Goal: Check status: Check status

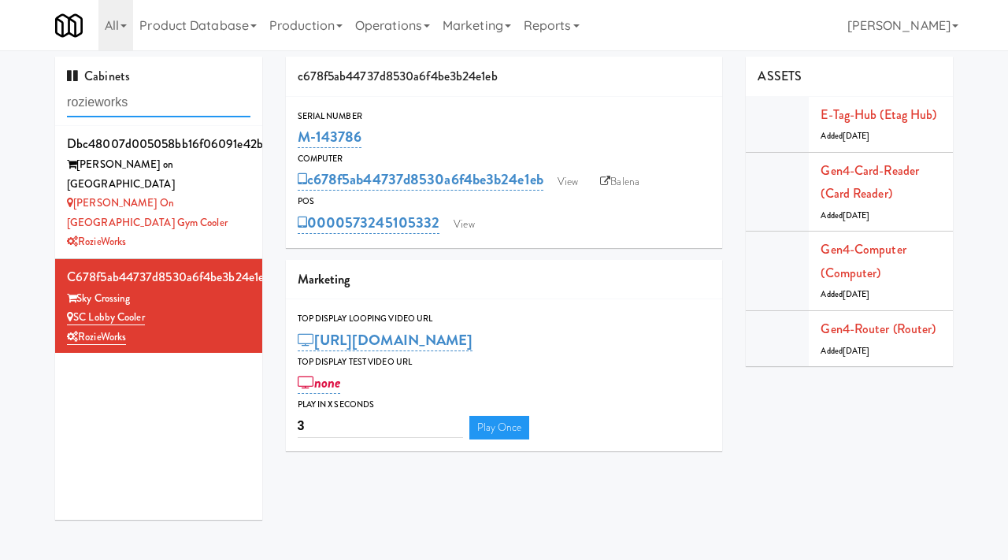
drag, startPoint x: 0, startPoint y: 0, endPoint x: 40, endPoint y: 112, distance: 118.8
click at [40, 112] on div "Cabinets rozieworks dbc48007d005058bb16f06091e42b6bd [PERSON_NAME][GEOGRAPHIC_D…" at bounding box center [504, 294] width 1008 height 475
paste input "[GEOGRAPHIC_DATA] 2 H2 Fridge 2"
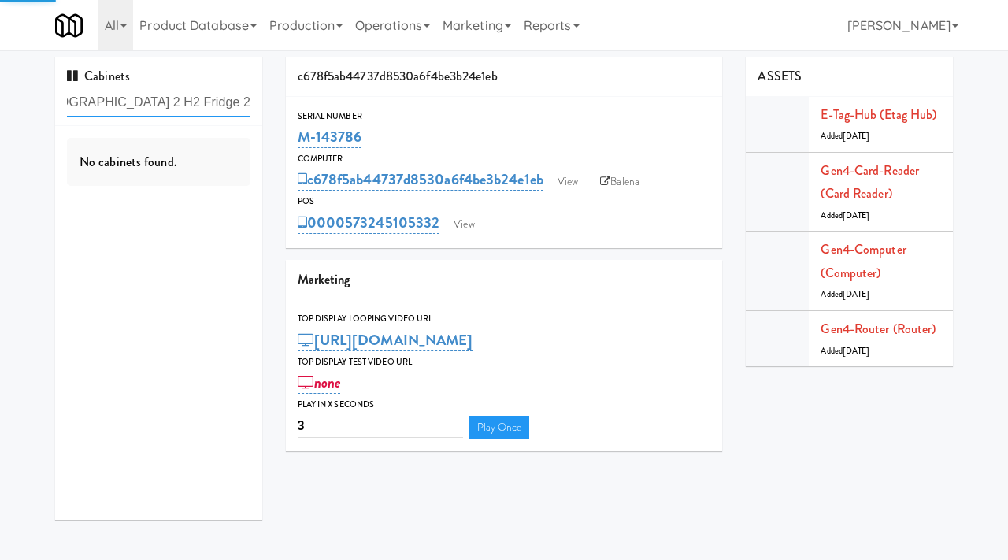
type input "[GEOGRAPHIC_DATA] 2 H2 Fridge 2"
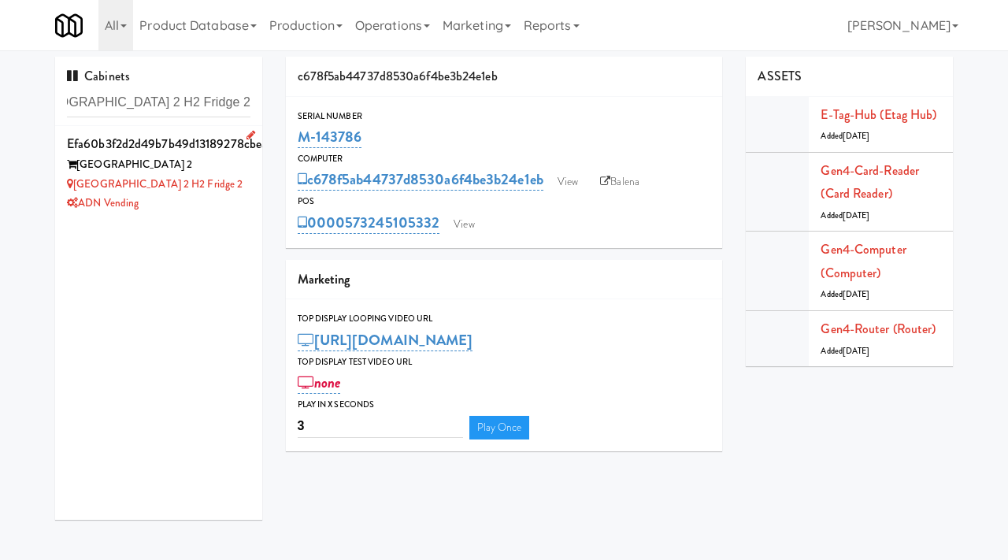
click at [204, 209] on div "ADN Vending" at bounding box center [158, 204] width 183 height 20
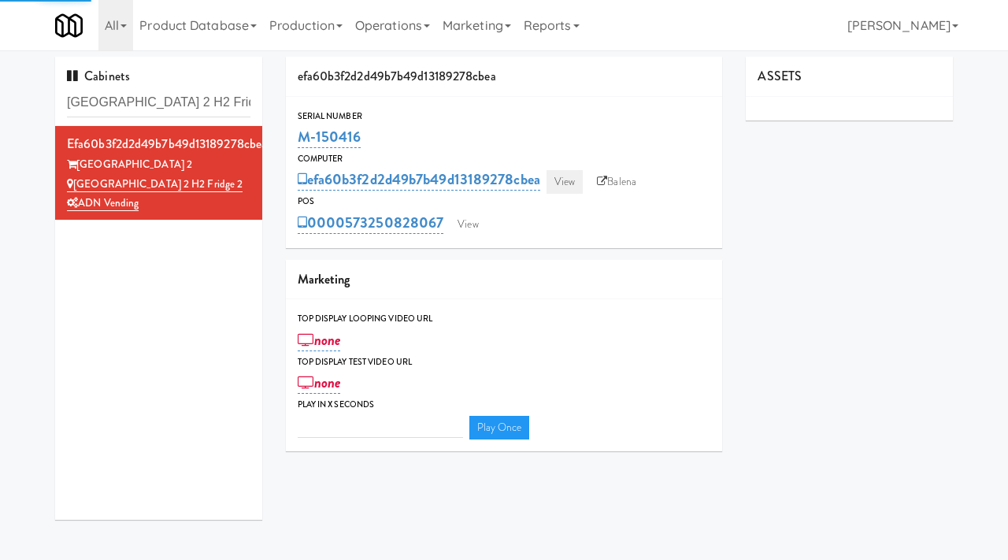
type input "3"
click at [559, 180] on link "View" at bounding box center [565, 182] width 36 height 24
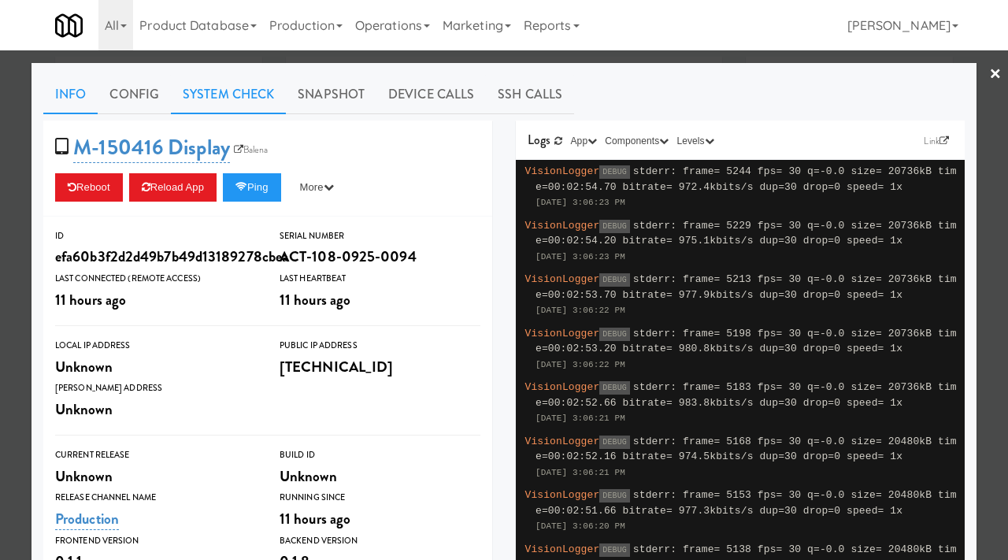
click at [205, 89] on link "System Check" at bounding box center [228, 94] width 115 height 39
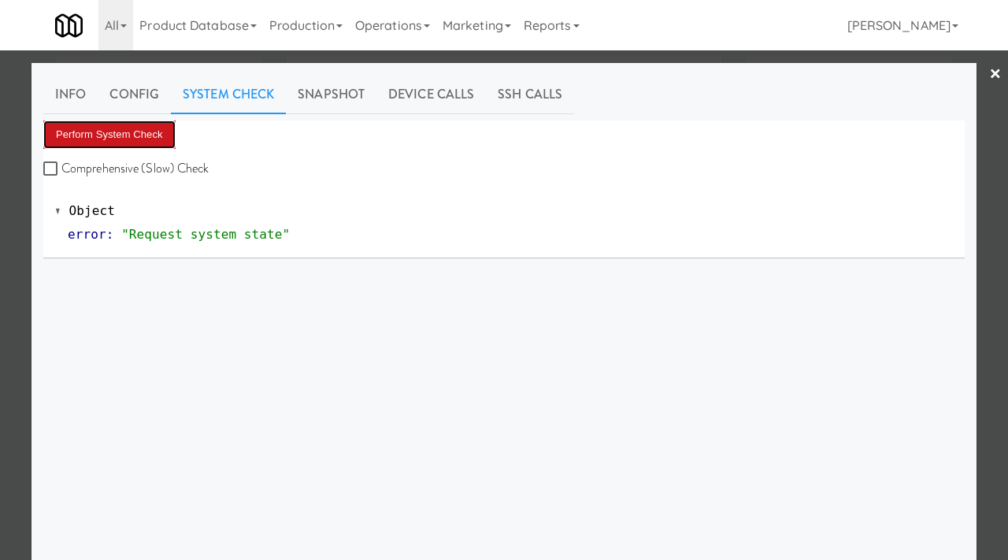
click at [129, 127] on button "Perform System Check" at bounding box center [109, 134] width 132 height 28
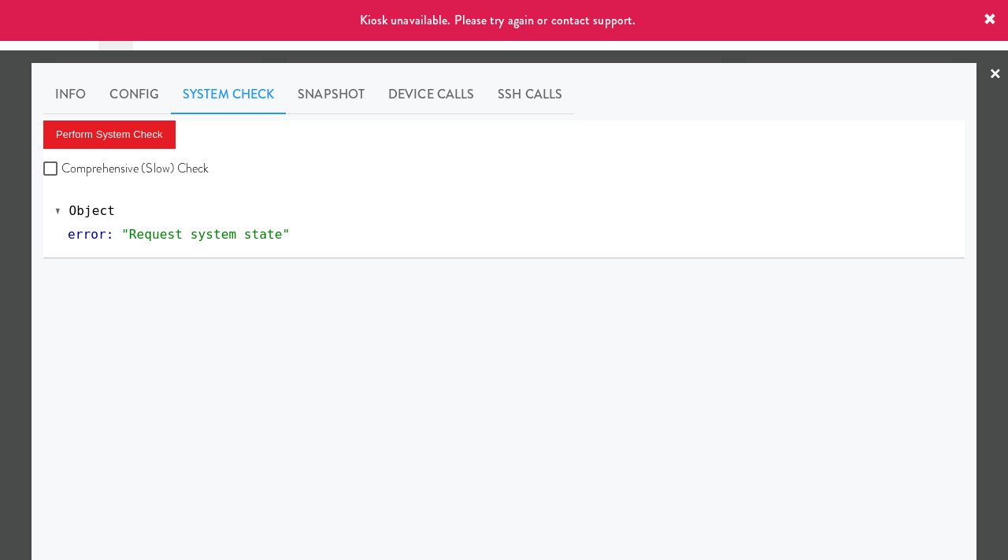
click at [0, 311] on div at bounding box center [504, 280] width 1008 height 560
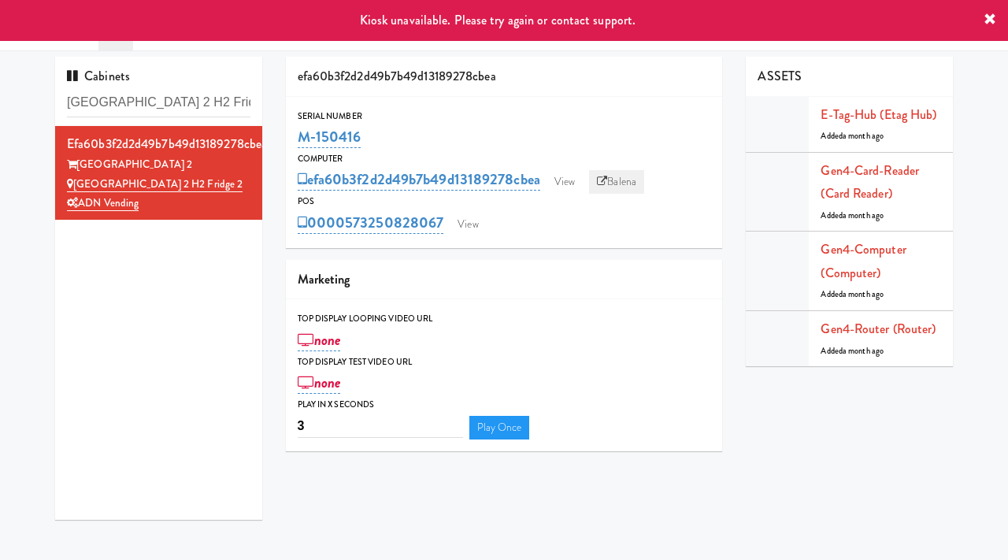
click at [607, 181] on icon at bounding box center [602, 181] width 10 height 10
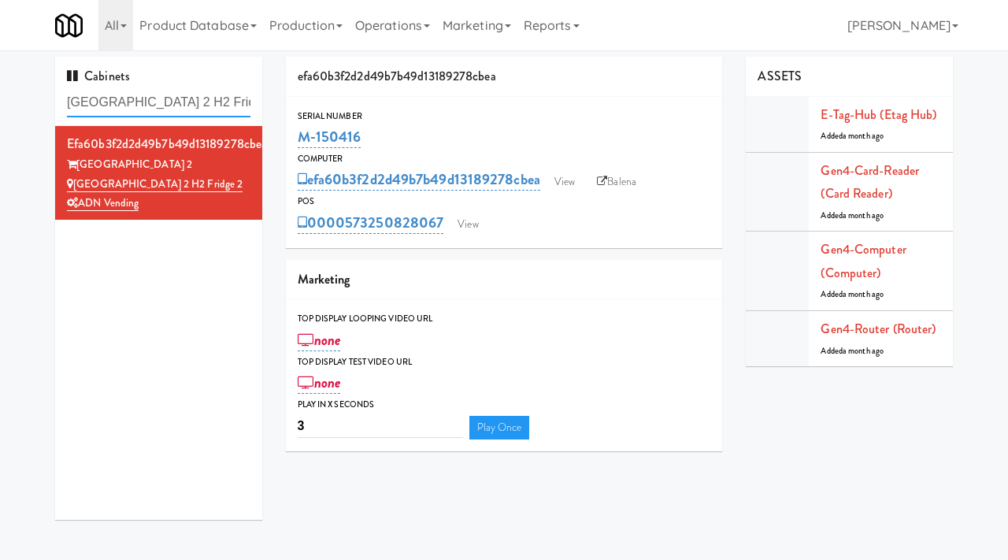
click at [201, 100] on input "[GEOGRAPHIC_DATA] 2 H2 Fridge 2" at bounding box center [158, 102] width 183 height 29
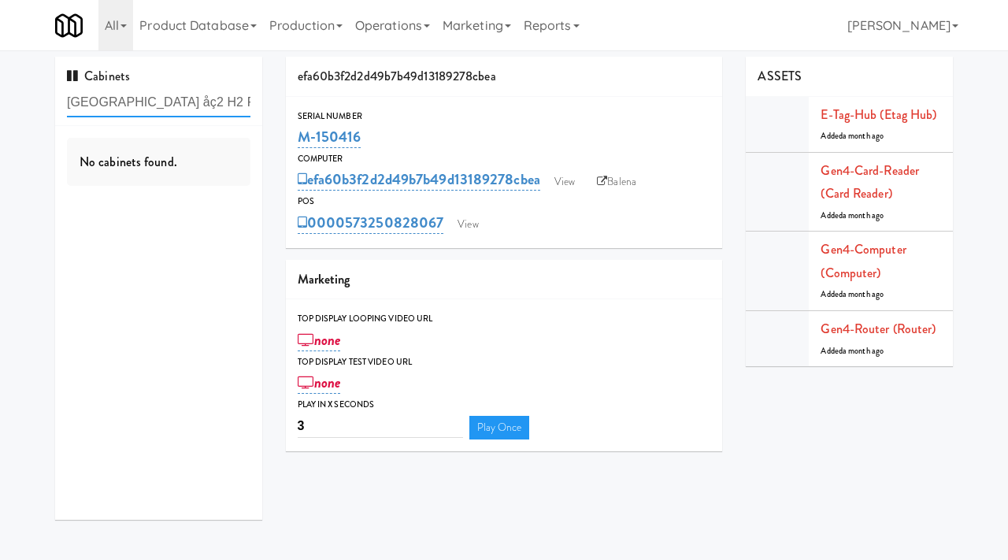
type input "[GEOGRAPHIC_DATA] 2 H2 Fridge 2"
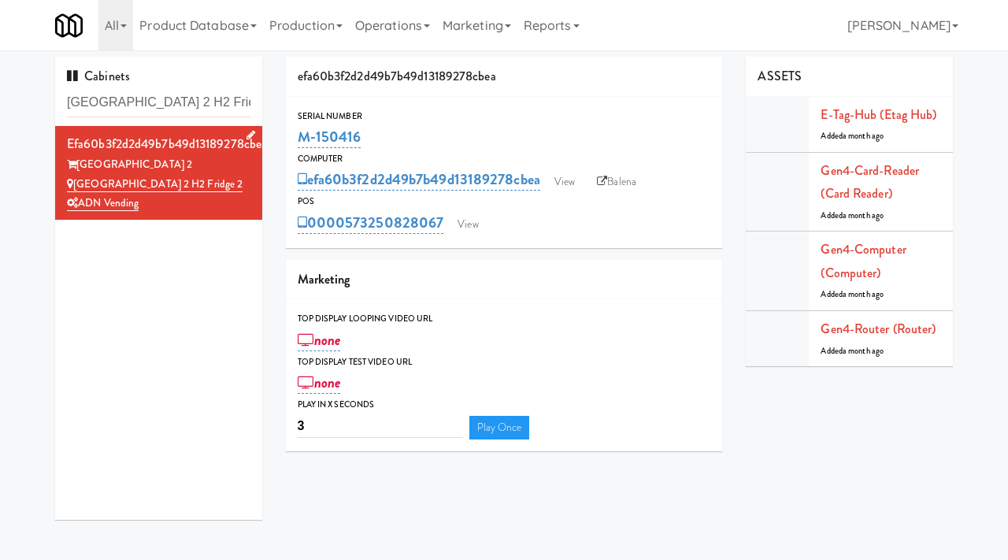
drag, startPoint x: 194, startPoint y: 162, endPoint x: 80, endPoint y: 169, distance: 114.4
click at [80, 169] on div "[GEOGRAPHIC_DATA] 2" at bounding box center [158, 165] width 183 height 20
copy div "[GEOGRAPHIC_DATA] 2"
drag, startPoint x: 235, startPoint y: 184, endPoint x: 74, endPoint y: 187, distance: 160.7
click at [74, 187] on div "[GEOGRAPHIC_DATA] 2 H2 Fridge 2" at bounding box center [158, 185] width 183 height 20
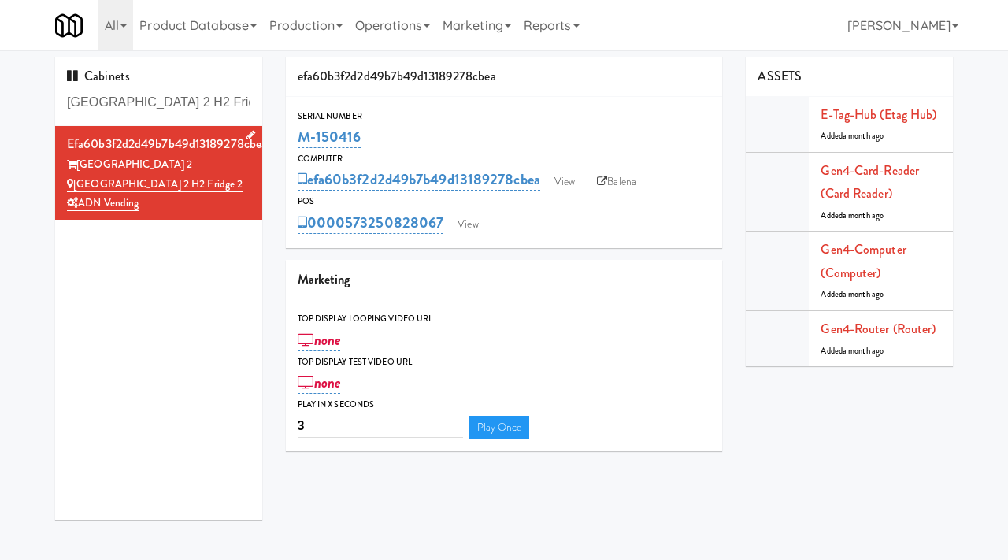
copy link "[GEOGRAPHIC_DATA] 2 H2 Fridge 2"
